Goal: Task Accomplishment & Management: Use online tool/utility

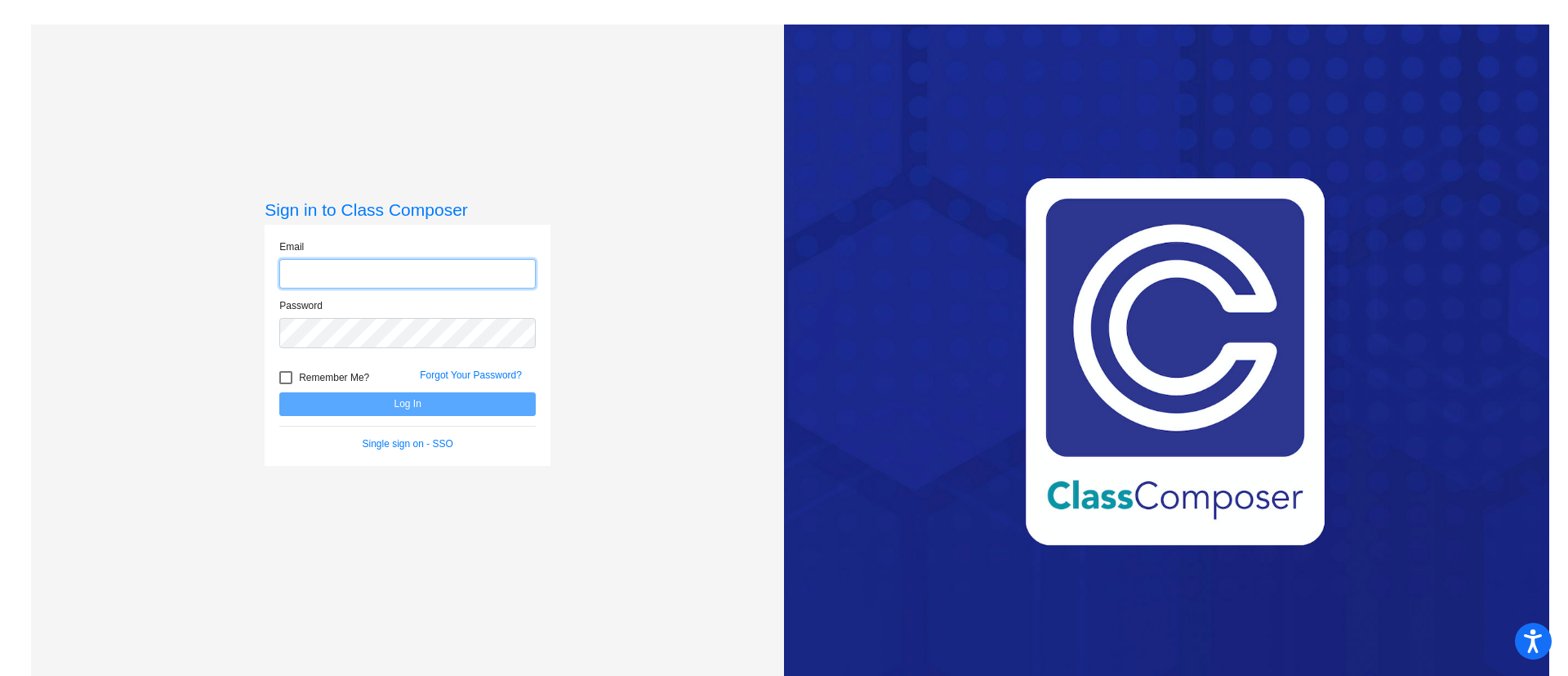
click at [451, 274] on input "email" at bounding box center [408, 274] width 257 height 30
type input "[EMAIL_ADDRESS][DOMAIN_NAME]"
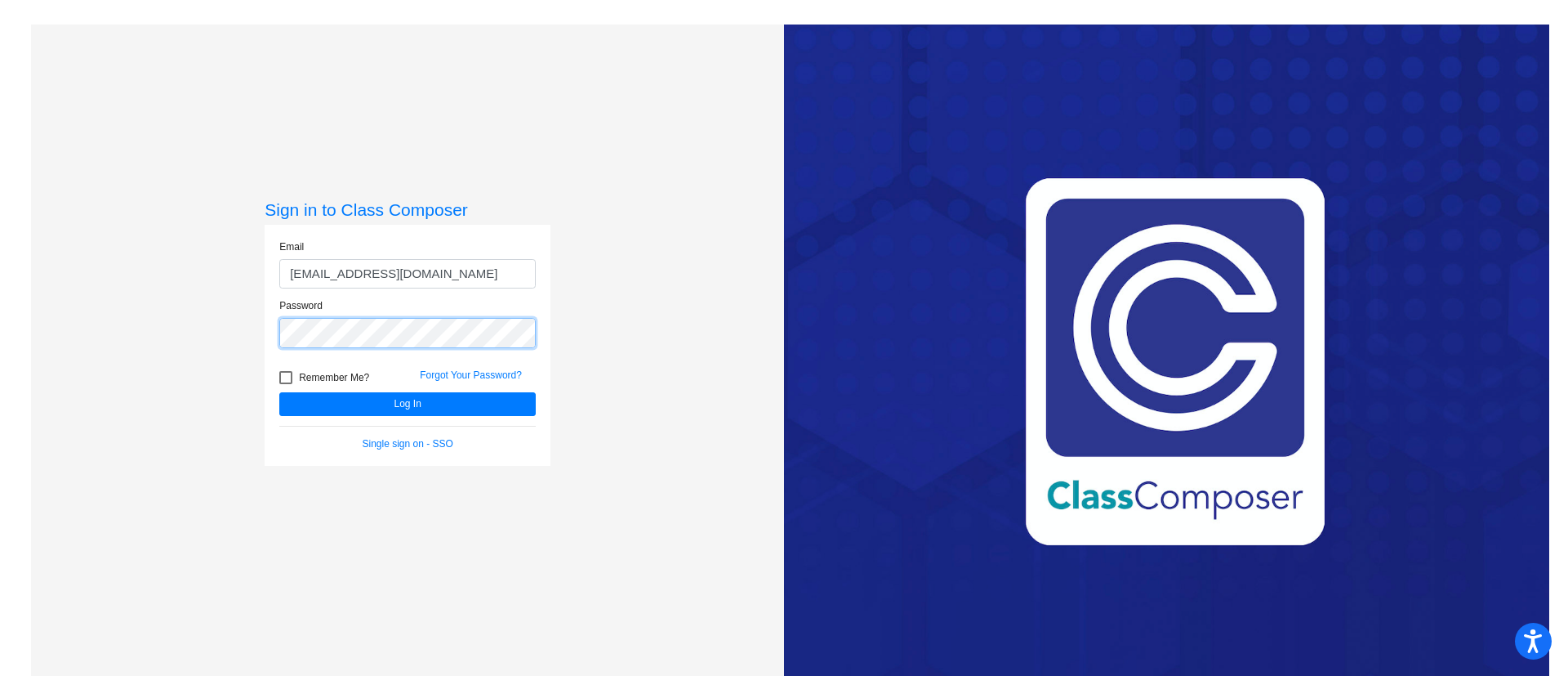
click at [280, 392] on button "Log In" at bounding box center [408, 404] width 257 height 24
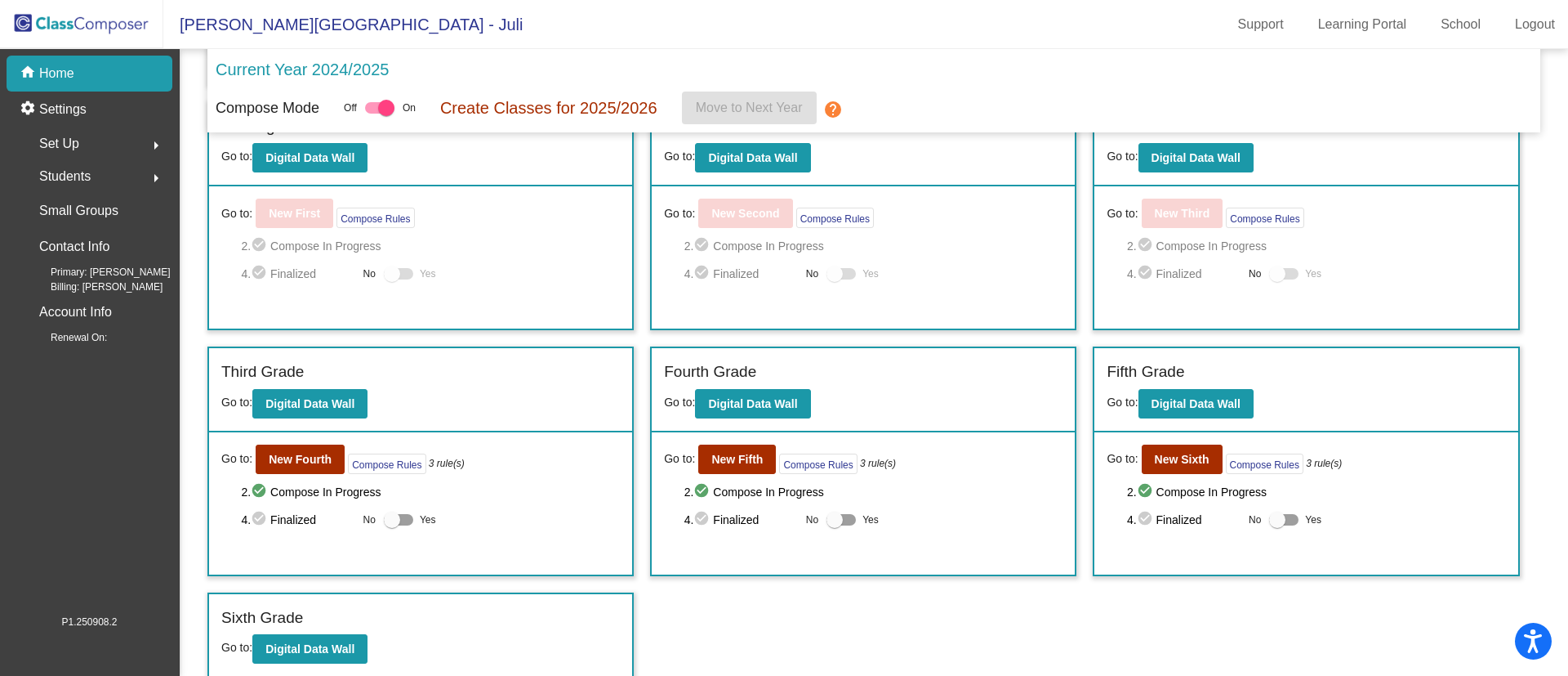
scroll to position [290, 0]
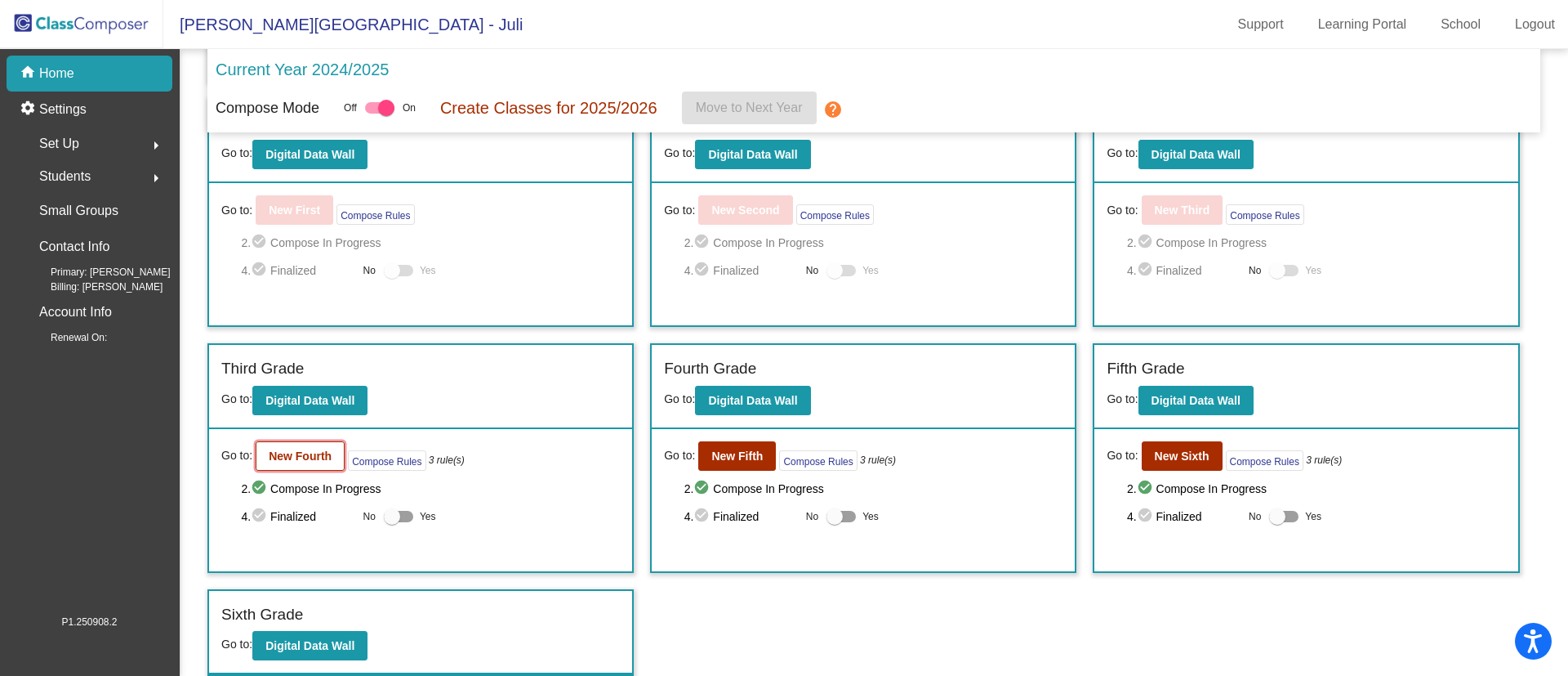
click at [317, 461] on b "New Fourth" at bounding box center [300, 456] width 63 height 13
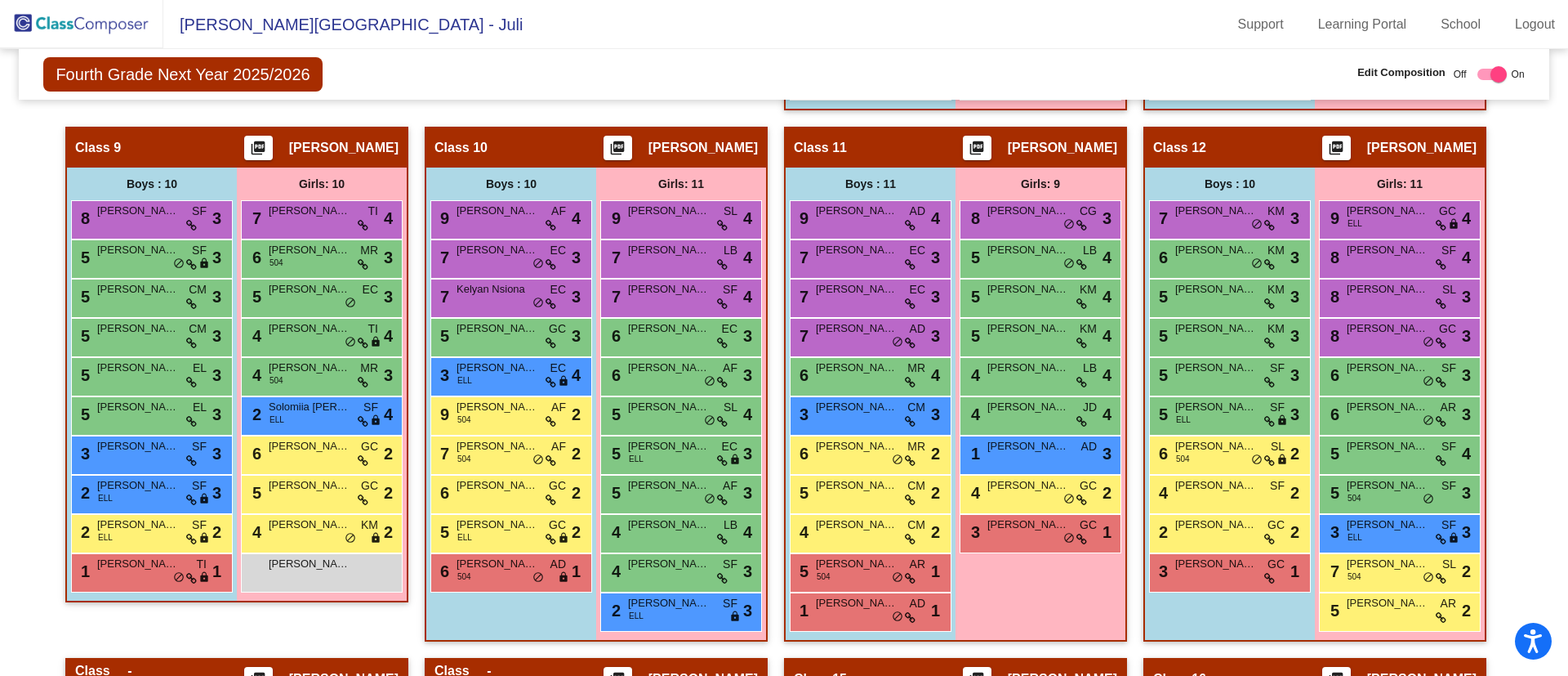
scroll to position [1754, 0]
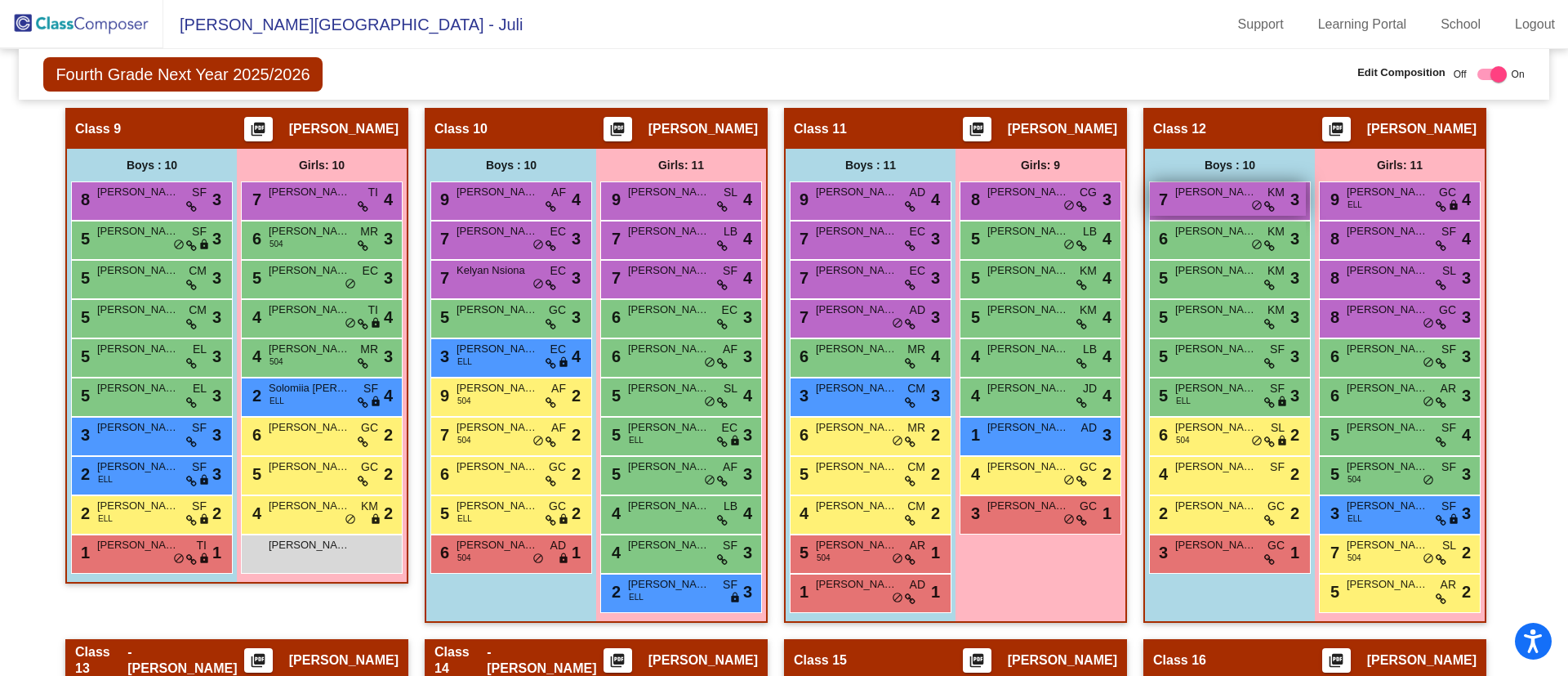
click at [1210, 193] on span "[PERSON_NAME]" at bounding box center [1216, 192] width 82 height 16
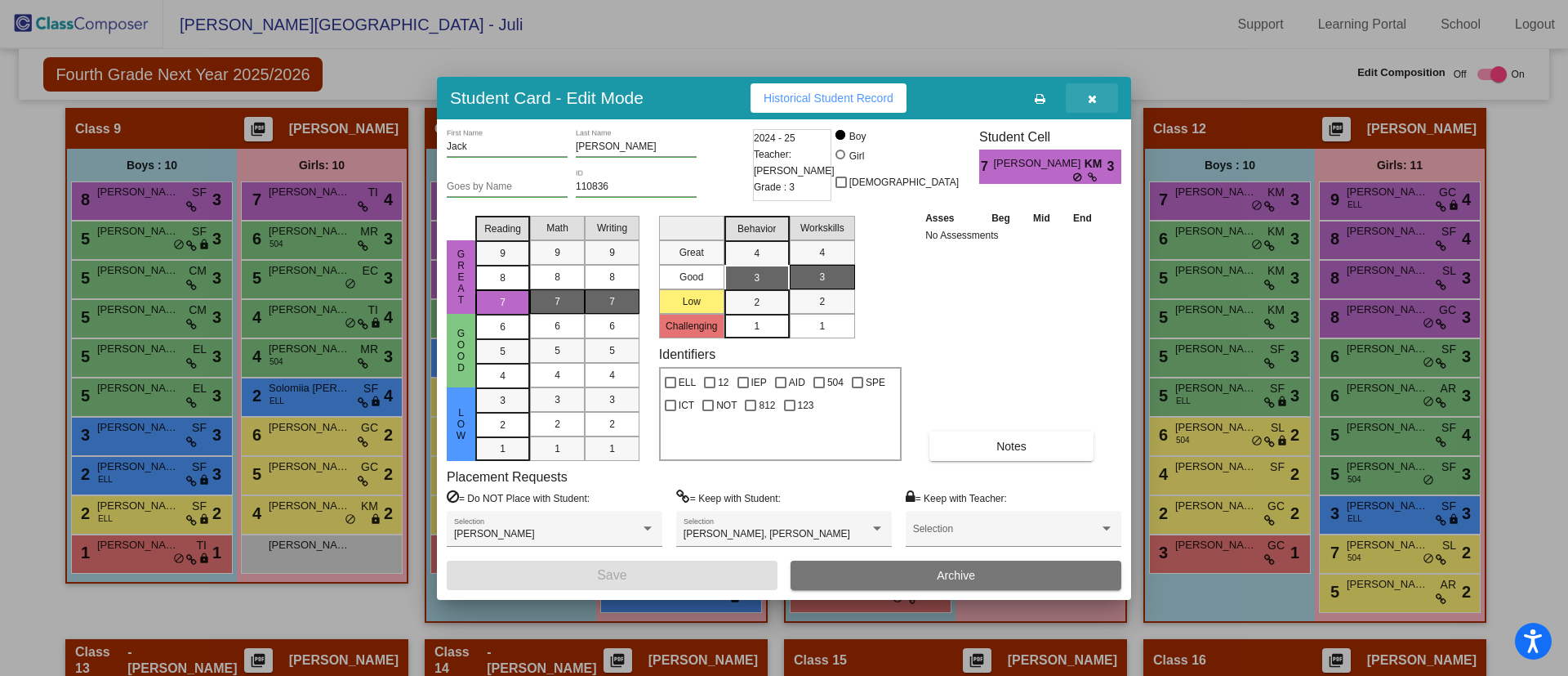
click at [1091, 98] on icon "button" at bounding box center [1092, 99] width 9 height 11
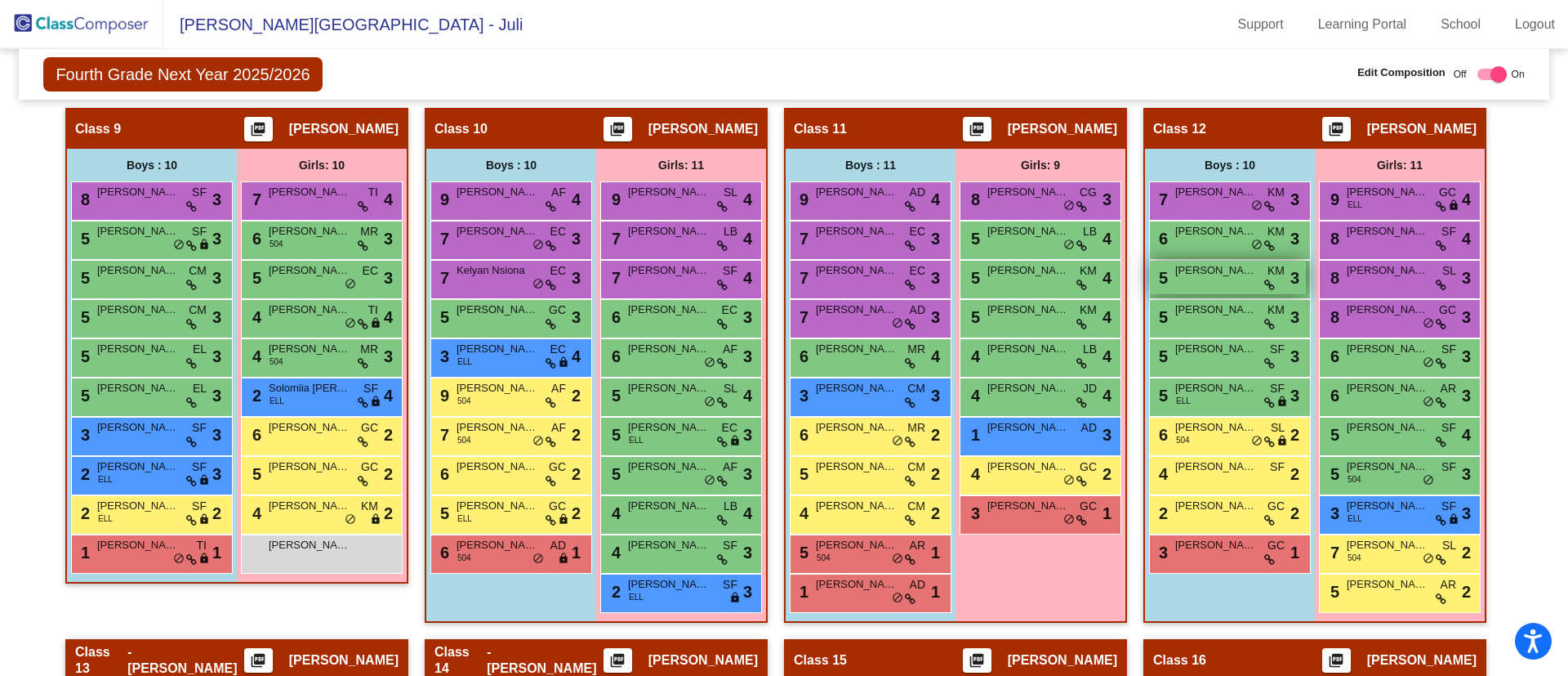
click at [1208, 276] on span "[PERSON_NAME]" at bounding box center [1216, 271] width 82 height 16
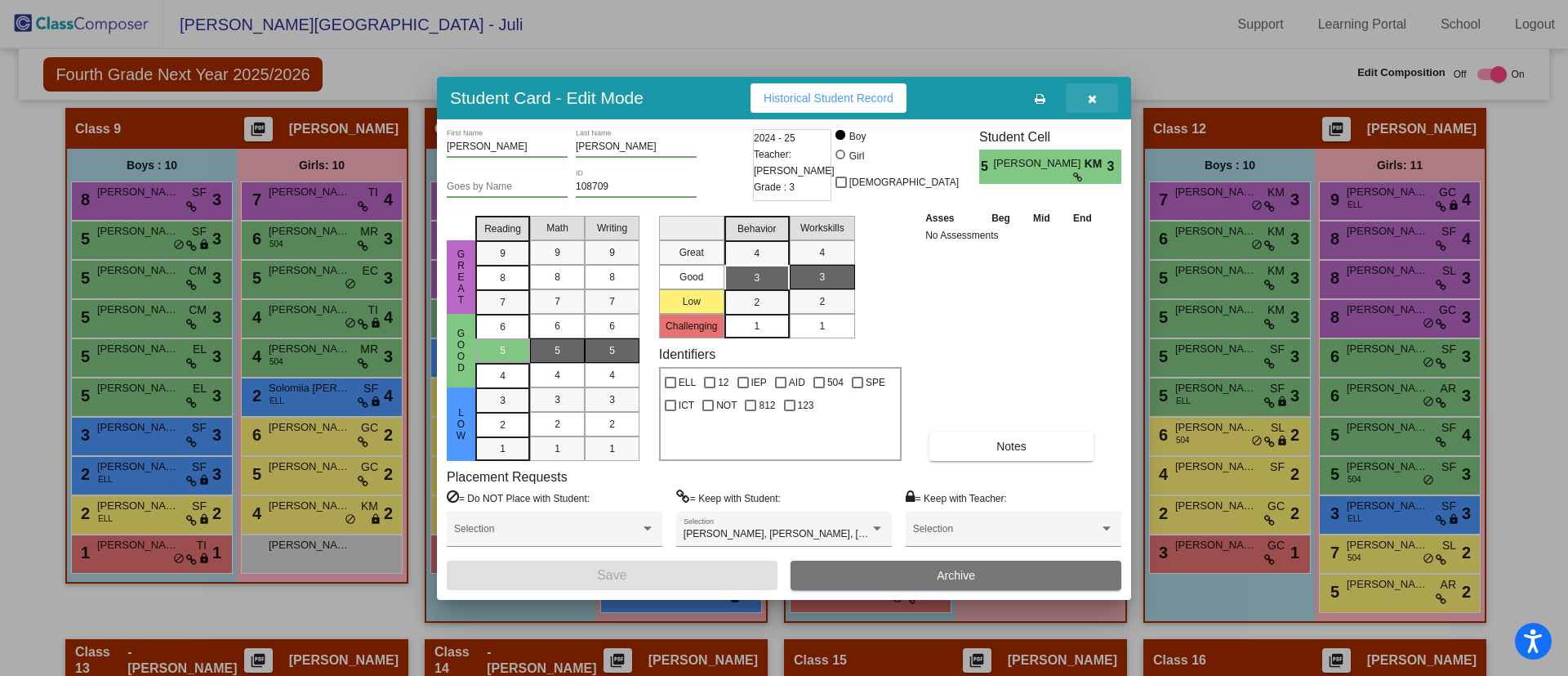
click at [1094, 98] on icon "button" at bounding box center [1092, 99] width 9 height 11
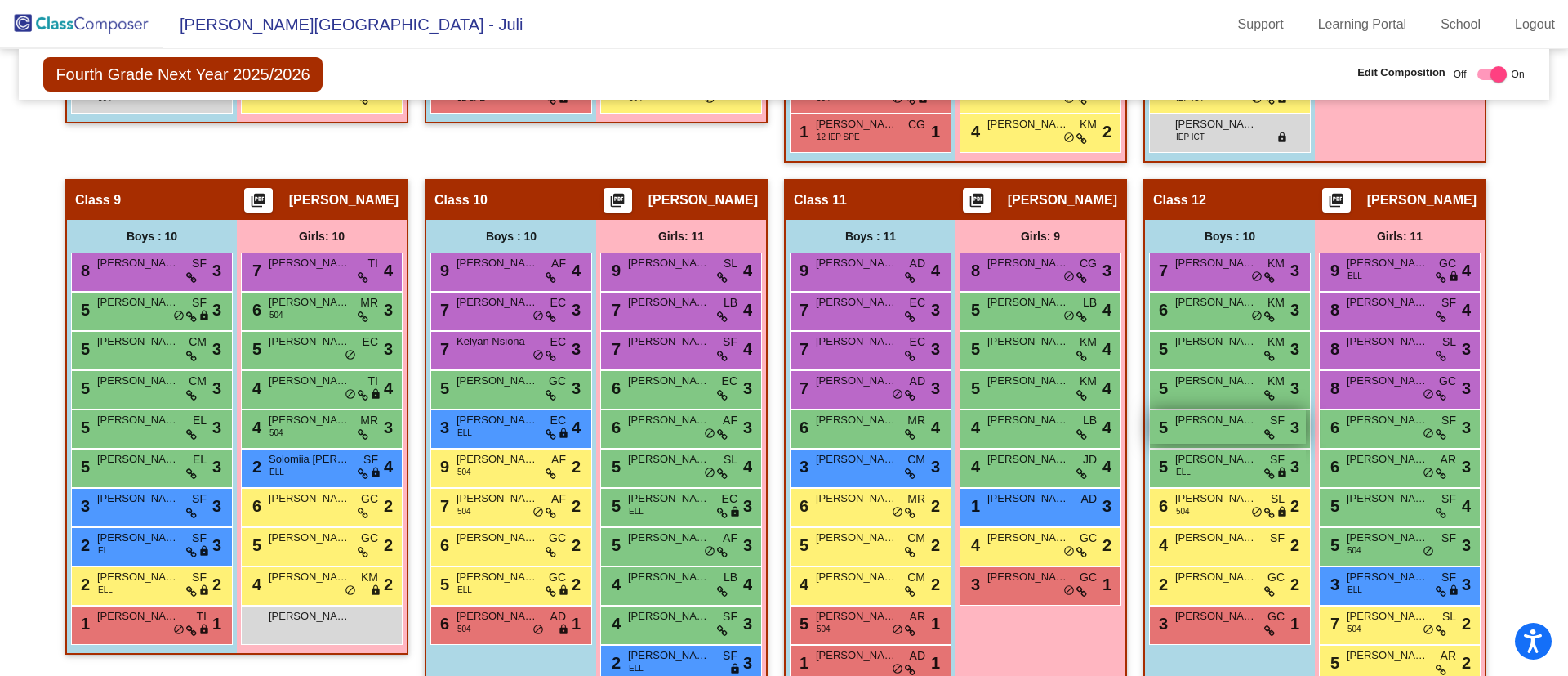
scroll to position [1745, 0]
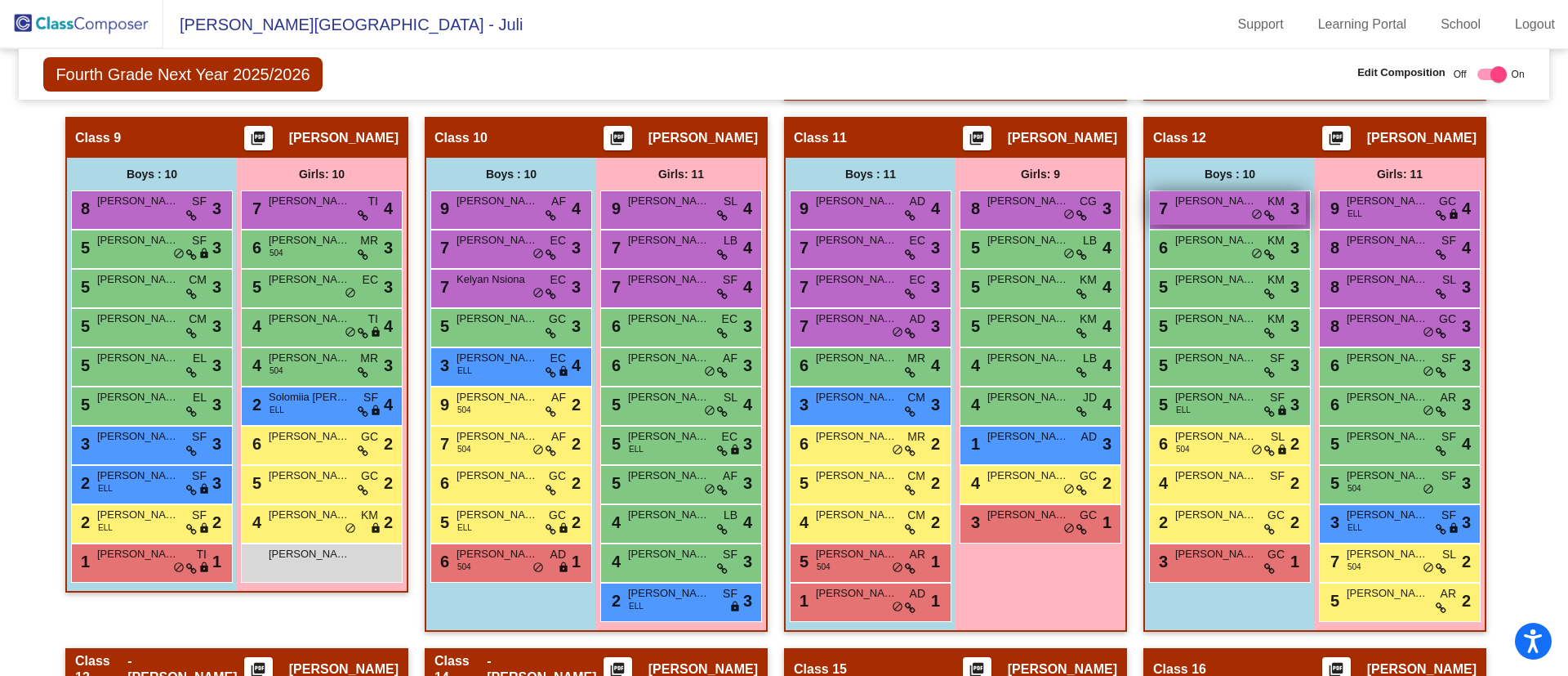
click at [1197, 215] on div "7 [PERSON_NAME] KM lock do_not_disturb_alt 3" at bounding box center [1228, 208] width 156 height 34
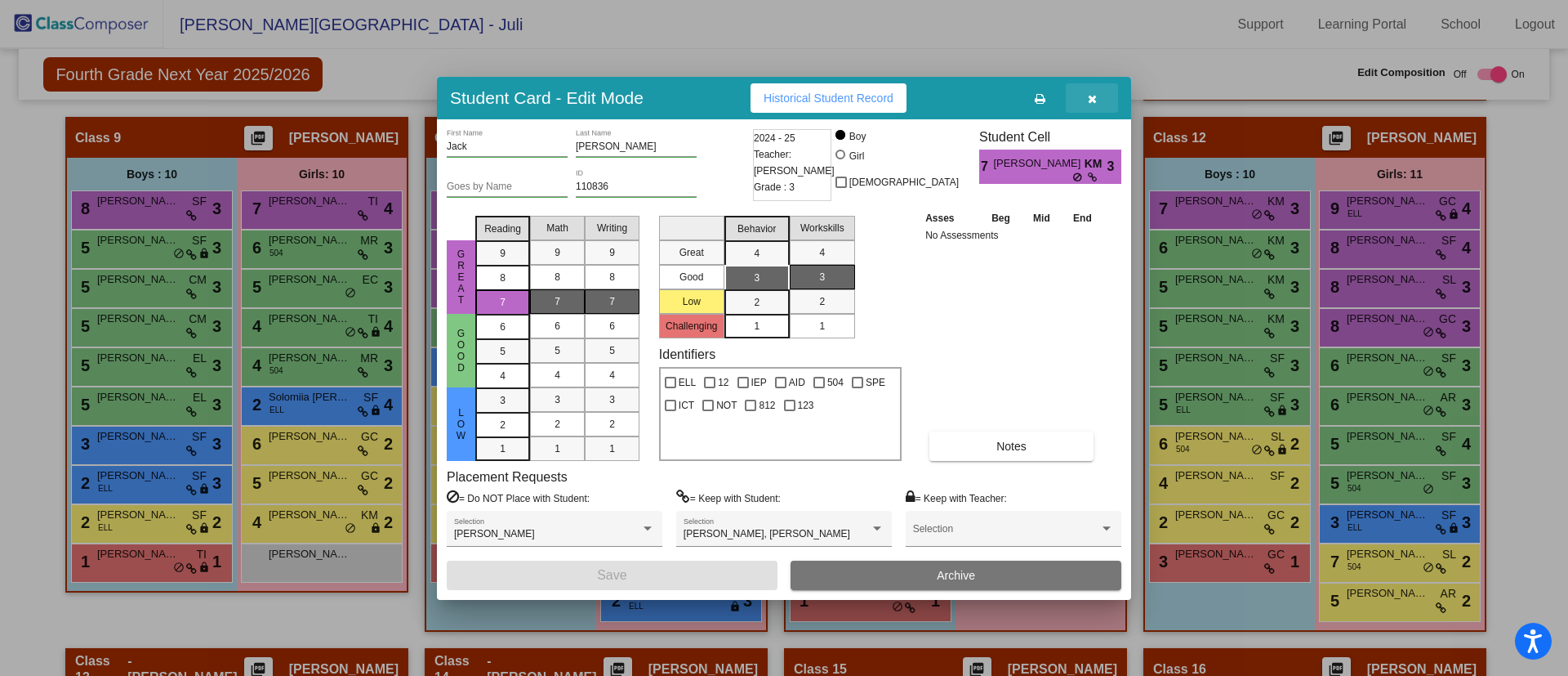
click at [1092, 102] on icon "button" at bounding box center [1092, 99] width 9 height 11
